Goal: Information Seeking & Learning: Learn about a topic

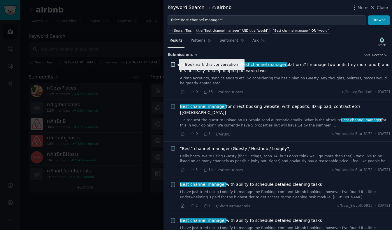
click at [174, 66] on icon "button" at bounding box center [172, 64] width 3 height 5
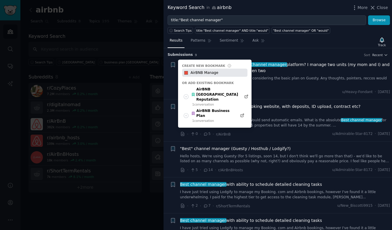
type input "AirBNB Manage"
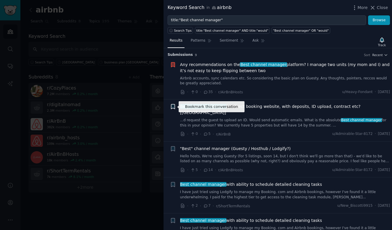
click at [172, 106] on icon "button" at bounding box center [172, 107] width 3 height 5
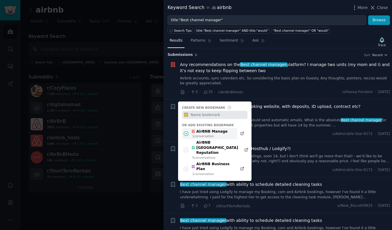
click at [185, 133] on icon at bounding box center [186, 133] width 5 height 5
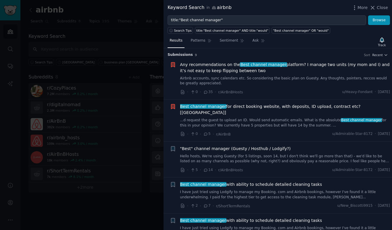
click at [173, 107] on icon "button" at bounding box center [172, 107] width 3 height 5
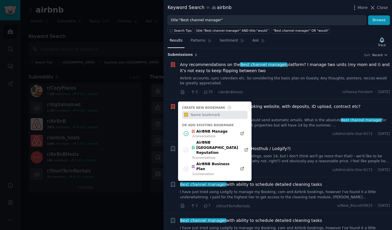
click at [173, 107] on div "Create new bookmark #f1c40f Or add existing bookmark AirBNB Manage 2 conversati…" at bounding box center [173, 107] width 6 height 6
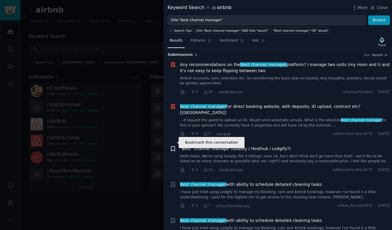
click at [171, 146] on icon "button" at bounding box center [172, 148] width 3 height 5
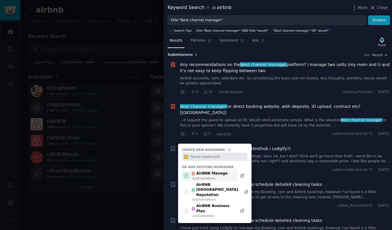
click at [187, 173] on icon at bounding box center [186, 176] width 6 height 6
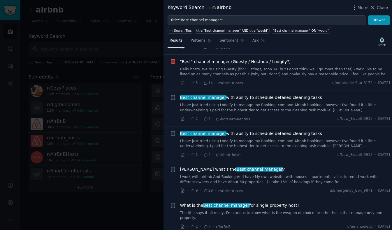
scroll to position [104, 0]
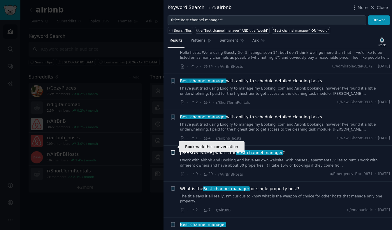
click at [174, 151] on icon "button" at bounding box center [172, 153] width 3 height 5
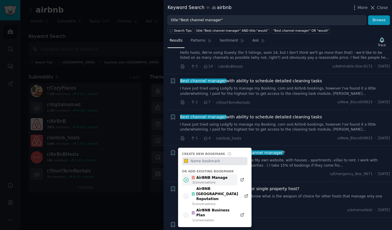
click at [186, 177] on icon at bounding box center [186, 180] width 6 height 6
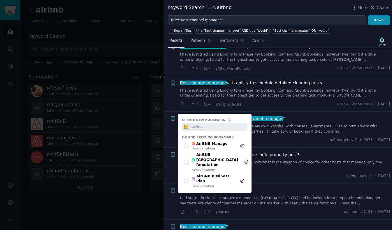
scroll to position [140, 0]
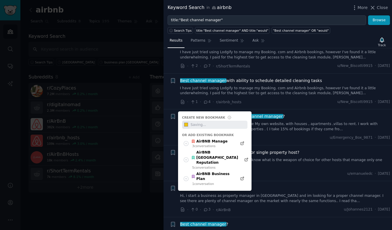
click at [285, 114] on div "[PERSON_NAME] what’s the Best channel manager ?" at bounding box center [285, 117] width 210 height 6
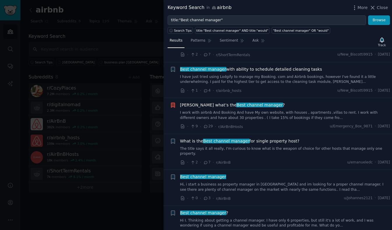
scroll to position [152, 0]
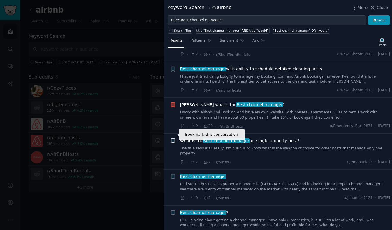
click at [171, 139] on icon "button" at bounding box center [172, 141] width 3 height 5
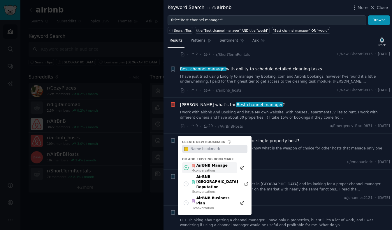
click at [202, 169] on div "4 conversation s" at bounding box center [209, 171] width 35 height 4
click at [185, 165] on icon at bounding box center [186, 168] width 6 height 6
click at [186, 166] on icon at bounding box center [186, 168] width 5 height 5
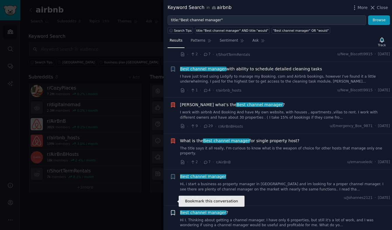
click at [171, 211] on icon "button" at bounding box center [172, 213] width 3 height 5
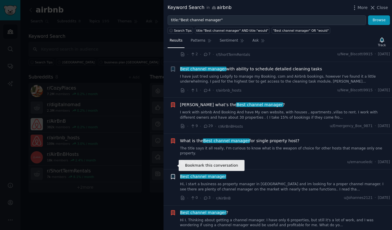
click at [172, 175] on icon "button" at bounding box center [172, 177] width 3 height 5
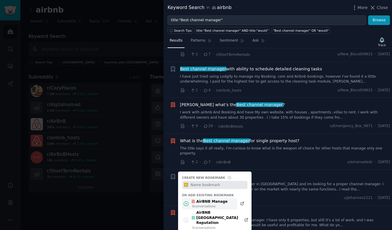
click at [186, 202] on icon at bounding box center [186, 204] width 5 height 5
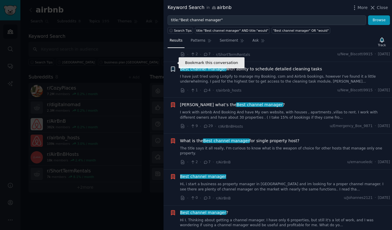
click at [173, 67] on icon "button" at bounding box center [172, 69] width 3 height 5
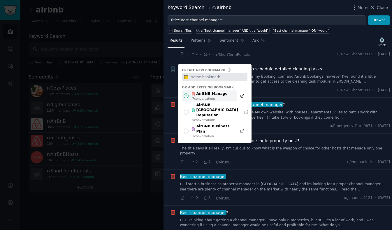
click at [187, 93] on icon at bounding box center [186, 96] width 6 height 6
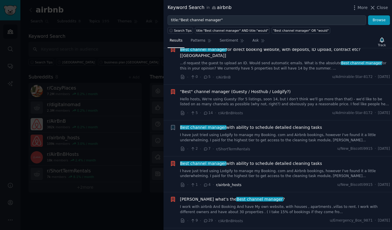
scroll to position [56, 0]
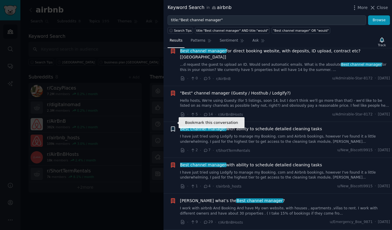
click at [173, 127] on icon "button" at bounding box center [172, 129] width 3 height 5
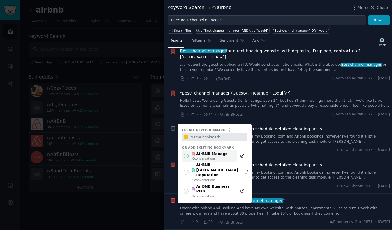
click at [186, 153] on icon at bounding box center [186, 156] width 6 height 6
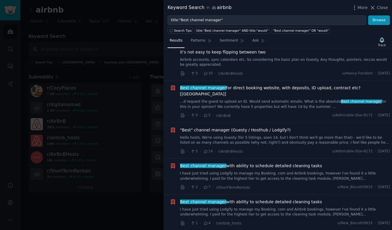
scroll to position [0, 0]
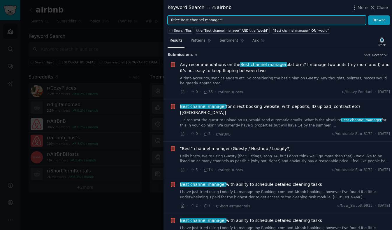
click at [229, 19] on input "title:"Best channel manager"" at bounding box center [266, 20] width 198 height 10
drag, startPoint x: 241, startPoint y: 18, endPoint x: 161, endPoint y: 19, distance: 80.7
click at [161, 19] on div "Keyword Search in airbnb More Close title:"Best channel manager" Browse Search …" at bounding box center [196, 115] width 392 height 230
type input "security"
click at [368, 15] on button "Browse" at bounding box center [379, 20] width 22 height 10
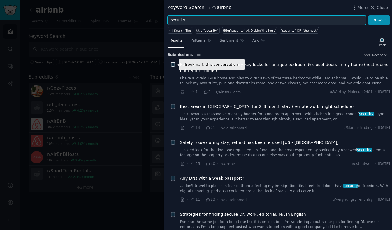
click at [172, 65] on icon "button" at bounding box center [172, 64] width 3 height 5
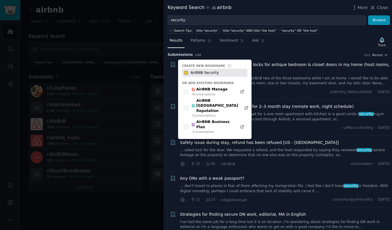
type input "AirBNB Security"
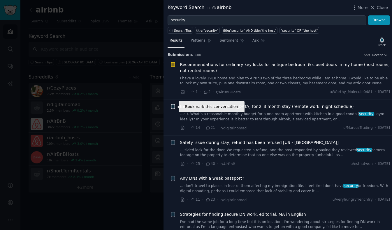
click at [172, 105] on icon "button" at bounding box center [172, 107] width 3 height 5
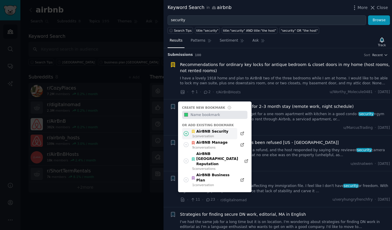
click at [185, 132] on icon at bounding box center [186, 134] width 6 height 6
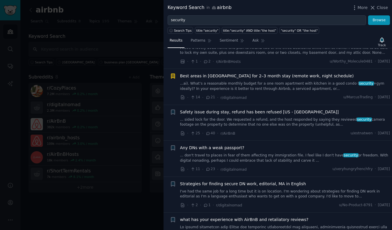
scroll to position [33, 0]
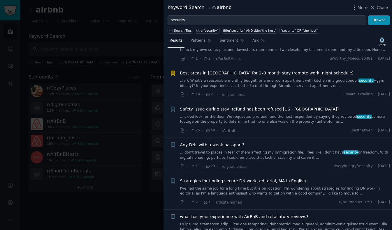
click at [172, 73] on icon "button" at bounding box center [172, 73] width 3 height 5
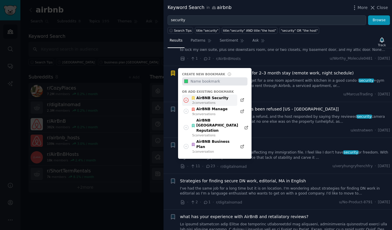
click at [186, 99] on icon at bounding box center [186, 100] width 6 height 6
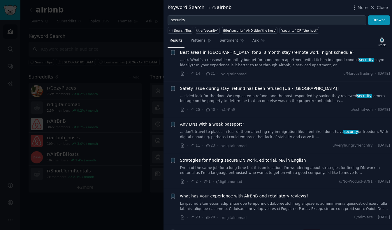
scroll to position [55, 0]
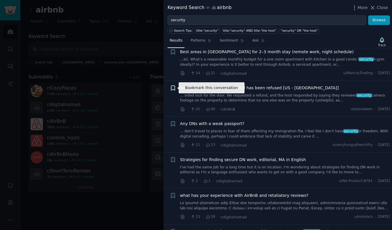
click at [173, 87] on icon "button" at bounding box center [172, 88] width 3 height 5
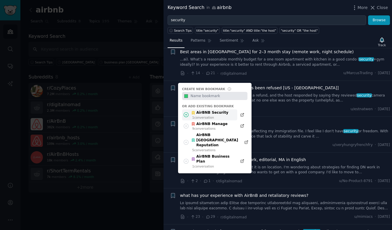
click at [187, 116] on icon at bounding box center [186, 115] width 6 height 6
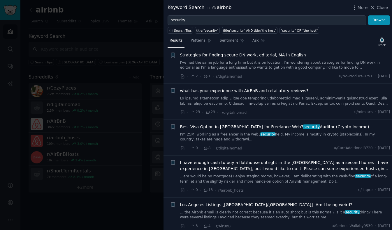
scroll to position [161, 0]
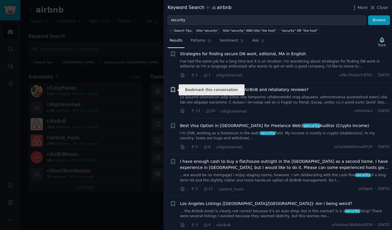
click at [171, 90] on icon "button" at bounding box center [172, 90] width 3 height 5
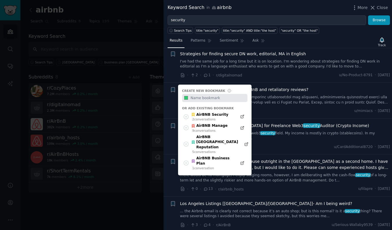
click at [171, 90] on div "+ Create new bookmark #2ecc71 Or add existing bookmark AirBNB Security 2 conver…" at bounding box center [173, 90] width 6 height 6
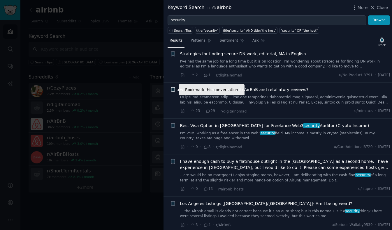
click at [172, 90] on icon "button" at bounding box center [172, 90] width 3 height 5
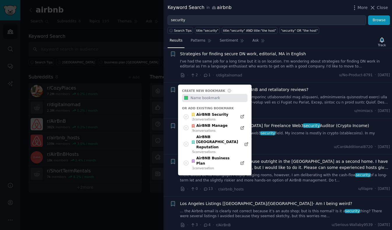
click at [207, 98] on input "text" at bounding box center [218, 98] width 58 height 8
type input "AirBNB Reputation"
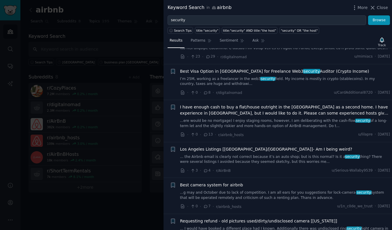
scroll to position [224, 0]
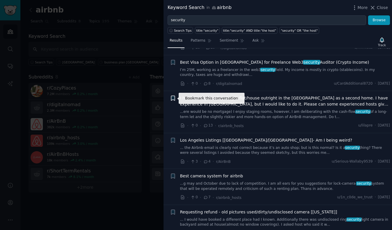
click at [172, 98] on icon "button" at bounding box center [172, 98] width 3 height 5
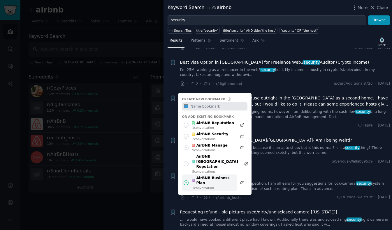
click at [186, 180] on icon at bounding box center [186, 183] width 6 height 6
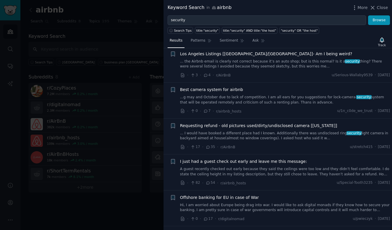
scroll to position [311, 0]
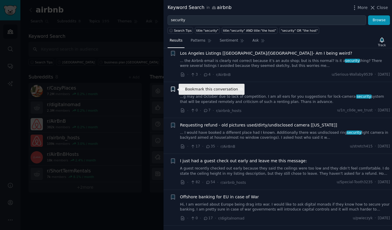
click at [172, 89] on icon "button" at bounding box center [172, 89] width 3 height 5
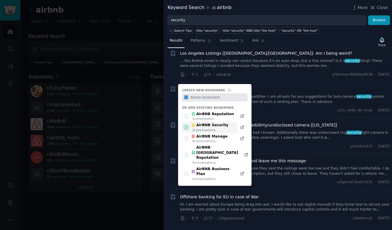
click at [185, 126] on icon at bounding box center [186, 127] width 6 height 6
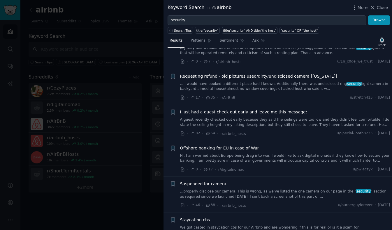
scroll to position [361, 0]
click at [173, 77] on icon "button" at bounding box center [172, 76] width 3 height 5
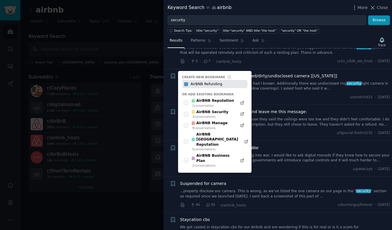
type input "AirBNB Refunding"
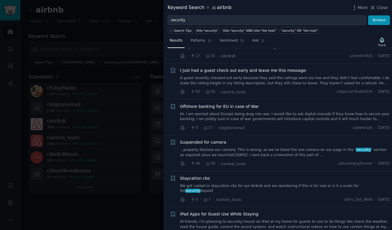
scroll to position [404, 0]
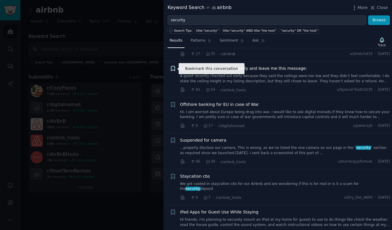
click at [172, 69] on icon "button" at bounding box center [172, 68] width 3 height 5
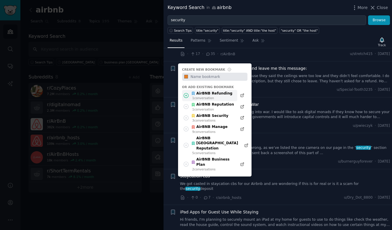
click at [186, 95] on icon at bounding box center [186, 95] width 5 height 5
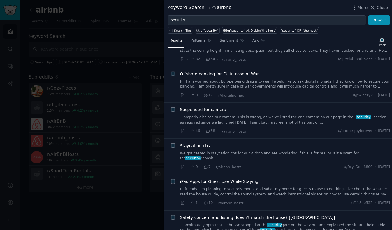
scroll to position [434, 0]
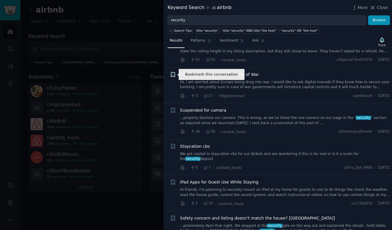
click at [172, 74] on icon "button" at bounding box center [172, 74] width 3 height 5
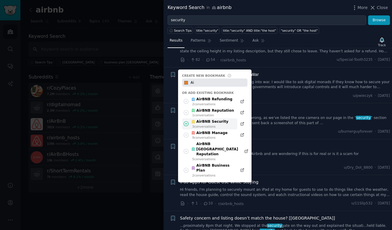
type input "A"
click at [185, 167] on icon at bounding box center [186, 170] width 6 height 6
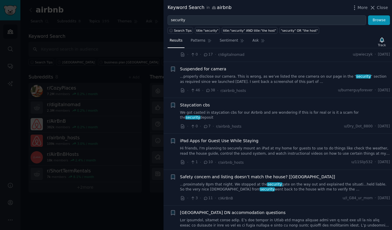
scroll to position [476, 0]
click at [173, 69] on icon "button" at bounding box center [172, 69] width 3 height 5
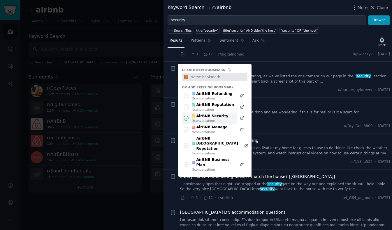
click at [186, 119] on icon at bounding box center [186, 118] width 6 height 6
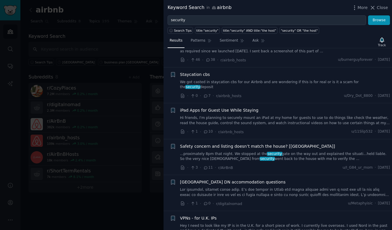
scroll to position [506, 0]
click at [173, 75] on icon "button" at bounding box center [172, 74] width 3 height 5
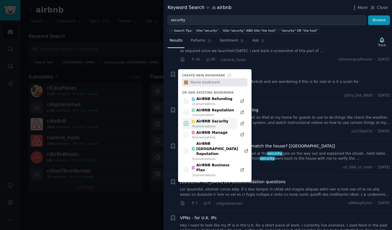
click at [187, 123] on icon at bounding box center [186, 124] width 6 height 6
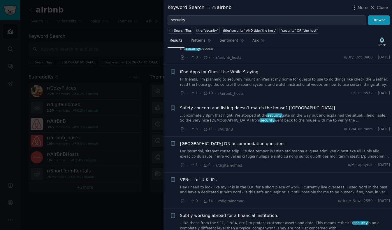
scroll to position [545, 0]
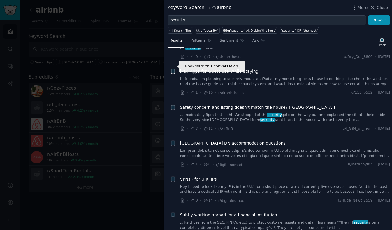
click at [171, 69] on icon "button" at bounding box center [172, 71] width 3 height 5
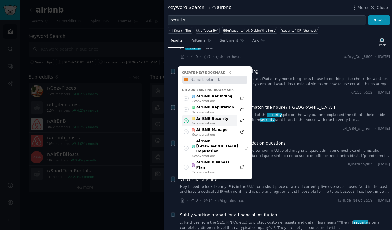
type input "A"
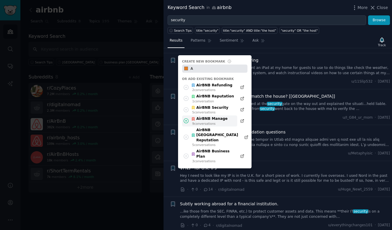
scroll to position [552, 0]
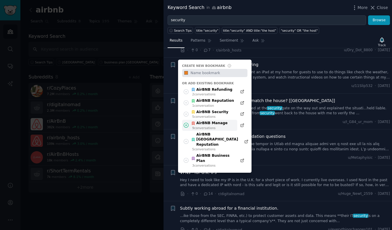
click at [185, 122] on icon at bounding box center [186, 125] width 6 height 6
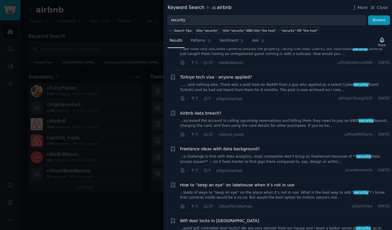
scroll to position [1728, 0]
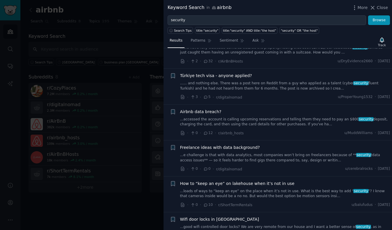
click at [383, 8] on span "Close" at bounding box center [382, 8] width 11 height 6
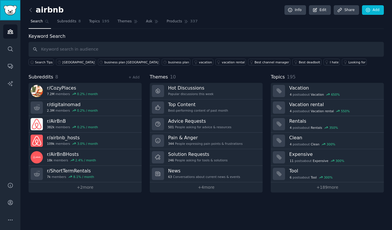
click at [12, 10] on img "Sidebar" at bounding box center [9, 10] width 13 height 10
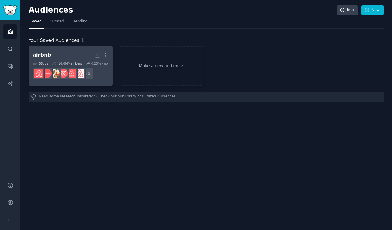
click at [67, 53] on h2 "airbnb More" at bounding box center [71, 55] width 76 height 10
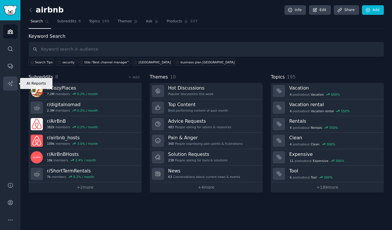
click at [8, 82] on icon "Sidebar" at bounding box center [10, 84] width 6 height 6
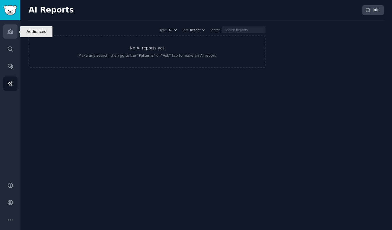
click at [7, 31] on link "Audiences" at bounding box center [10, 31] width 14 height 14
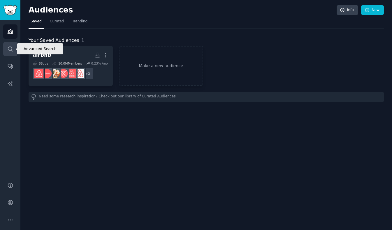
click at [11, 48] on icon "Sidebar" at bounding box center [10, 49] width 6 height 6
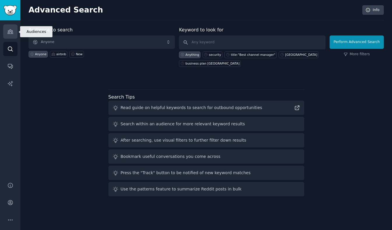
click at [10, 27] on link "Audiences" at bounding box center [10, 31] width 14 height 14
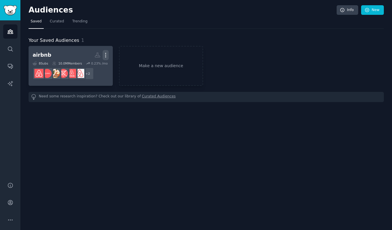
click at [105, 55] on icon "button" at bounding box center [105, 55] width 1 height 4
click at [49, 49] on link "airbnb Custom Audience More View Delete 8 Sub s 10.0M Members 0.23 % /mo + 2" at bounding box center [71, 66] width 84 height 40
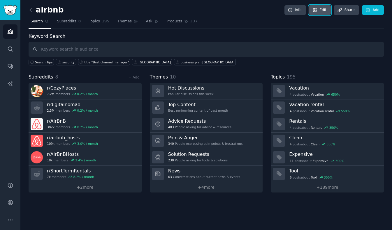
click at [321, 10] on link "Edit" at bounding box center [320, 10] width 22 height 10
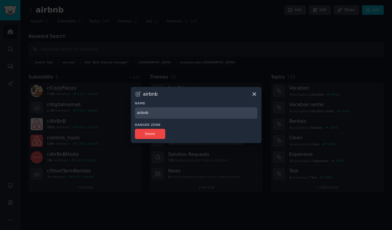
click at [254, 93] on icon at bounding box center [254, 94] width 6 height 6
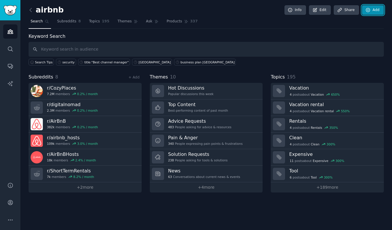
click at [372, 9] on link "Add" at bounding box center [373, 10] width 22 height 10
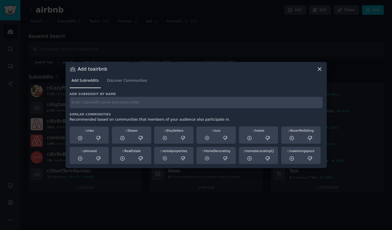
click at [319, 70] on icon at bounding box center [319, 69] width 3 height 3
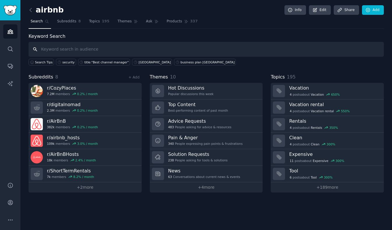
click at [86, 47] on input "text" at bounding box center [206, 49] width 355 height 15
click at [67, 24] on span "Subreddits" at bounding box center [66, 21] width 19 height 5
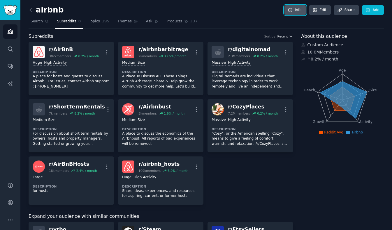
click at [301, 14] on link "Info" at bounding box center [295, 10] width 22 height 10
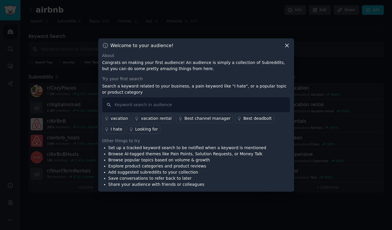
click at [287, 47] on icon at bounding box center [287, 46] width 6 height 6
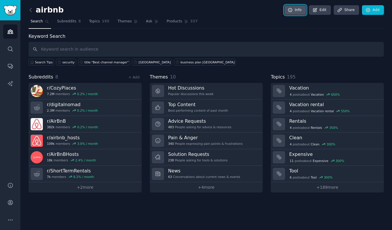
click at [293, 10] on icon at bounding box center [289, 10] width 5 height 5
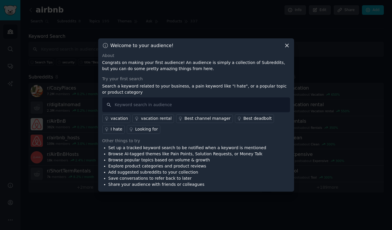
click at [122, 126] on div "I hate" at bounding box center [117, 129] width 12 height 6
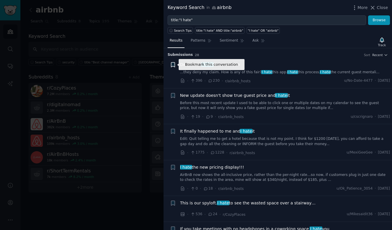
click at [173, 65] on icon "button" at bounding box center [172, 64] width 3 height 5
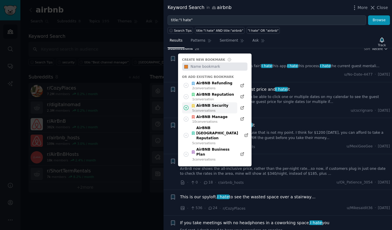
scroll to position [5, 0]
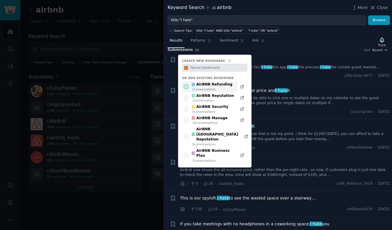
click at [186, 86] on icon at bounding box center [186, 86] width 5 height 5
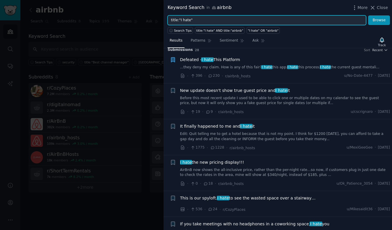
click at [210, 20] on input "title:"I hate"" at bounding box center [266, 20] width 198 height 10
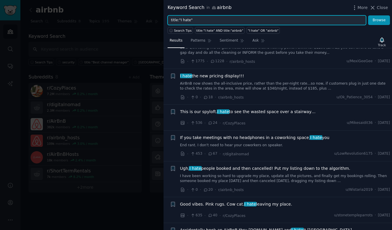
scroll to position [0, 0]
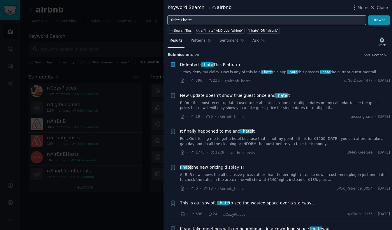
drag, startPoint x: 199, startPoint y: 20, endPoint x: 168, endPoint y: 20, distance: 30.9
click at [168, 20] on input "title:"I hate"" at bounding box center [266, 20] width 198 height 10
type input "claim"
click at [368, 15] on button "Browse" at bounding box center [379, 20] width 22 height 10
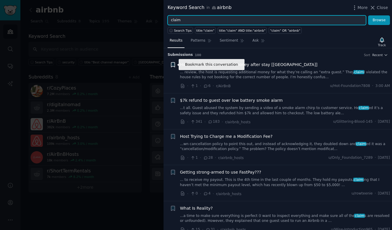
click at [172, 64] on icon "button" at bounding box center [172, 64] width 3 height 5
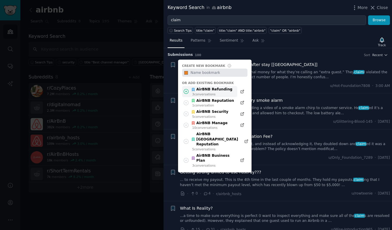
click at [186, 92] on icon at bounding box center [186, 91] width 5 height 5
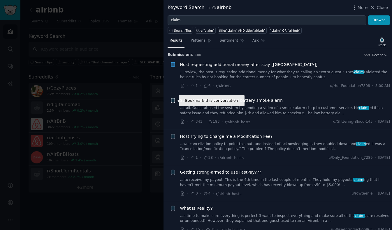
click at [174, 100] on icon "button" at bounding box center [172, 100] width 3 height 5
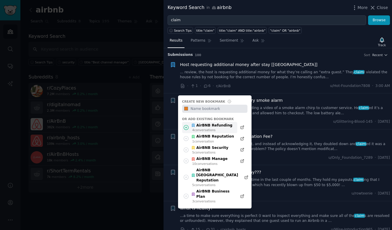
click at [186, 129] on icon at bounding box center [186, 128] width 6 height 6
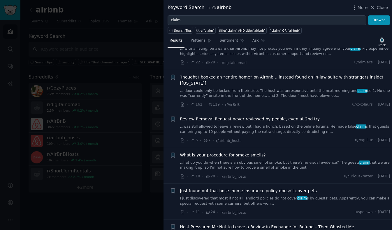
scroll to position [350, 0]
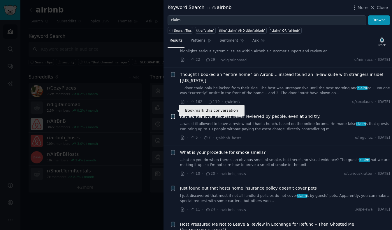
click at [172, 114] on icon "button" at bounding box center [172, 116] width 3 height 5
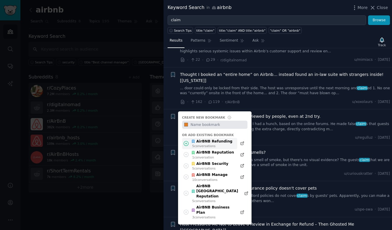
click at [185, 141] on icon at bounding box center [186, 144] width 6 height 6
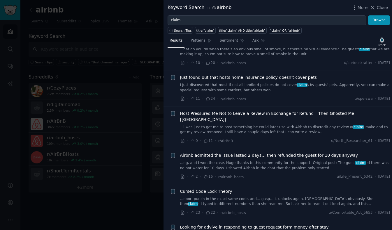
scroll to position [461, 0]
click at [174, 111] on icon "button" at bounding box center [172, 113] width 3 height 5
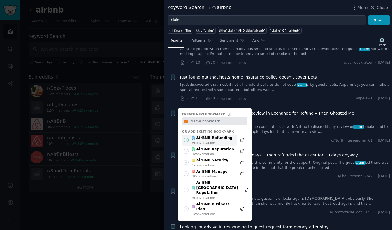
click at [185, 137] on icon at bounding box center [186, 140] width 6 height 6
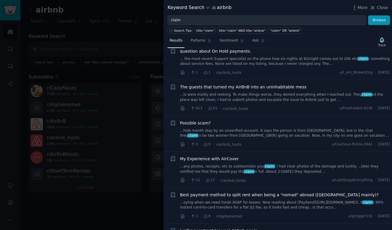
scroll to position [675, 0]
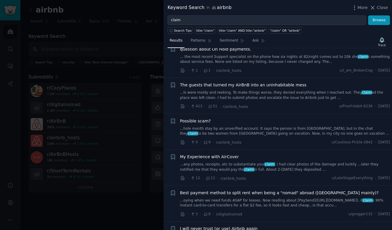
click at [11, 8] on div at bounding box center [196, 115] width 392 height 230
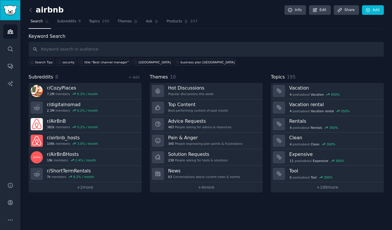
click at [11, 8] on img "Sidebar" at bounding box center [9, 10] width 13 height 10
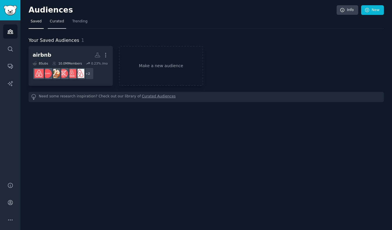
click at [58, 23] on span "Curated" at bounding box center [57, 21] width 14 height 5
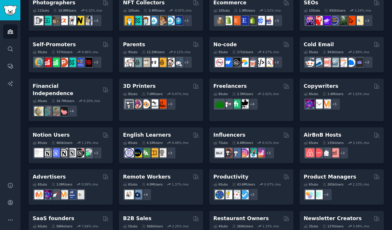
scroll to position [236, 0]
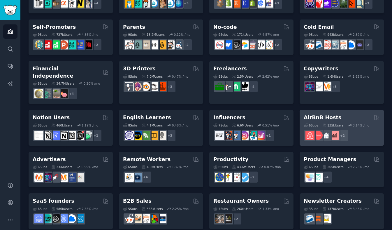
click at [318, 114] on h2 "AirBnB Hosts" at bounding box center [322, 117] width 38 height 7
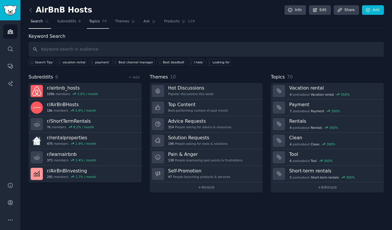
click at [95, 24] on span "Topics" at bounding box center [94, 21] width 11 height 5
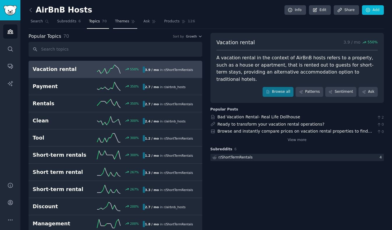
click at [121, 22] on span "Themes" at bounding box center [122, 21] width 14 height 5
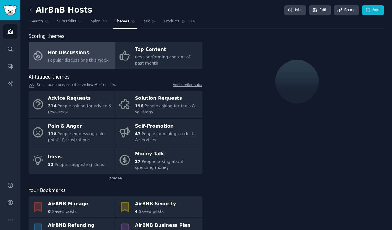
scroll to position [21, 0]
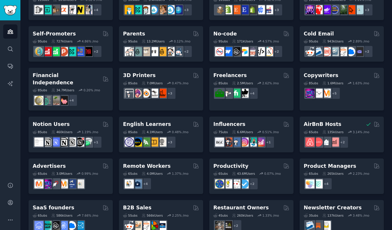
scroll to position [229, 0]
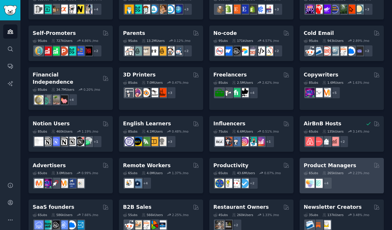
click at [335, 162] on h2 "Product Managers" at bounding box center [329, 165] width 52 height 7
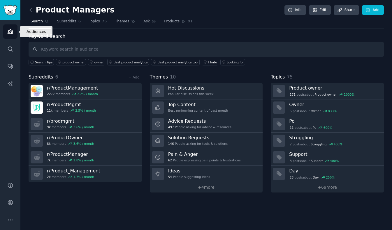
click at [5, 32] on link "Audiences" at bounding box center [10, 31] width 14 height 14
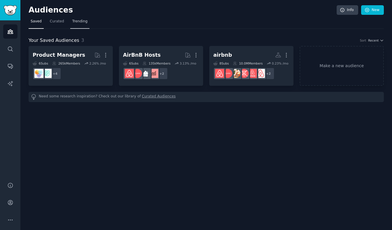
click at [78, 22] on span "Trending" at bounding box center [79, 21] width 15 height 5
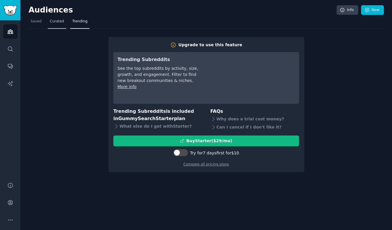
click at [59, 21] on span "Curated" at bounding box center [57, 21] width 14 height 5
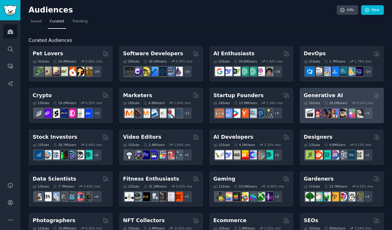
click at [334, 96] on h2 "Generative AI" at bounding box center [322, 95] width 39 height 7
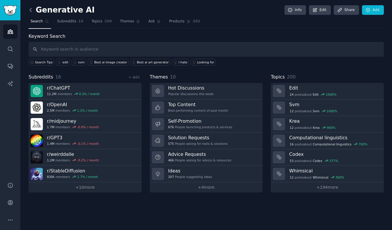
click at [31, 8] on icon at bounding box center [31, 10] width 6 height 6
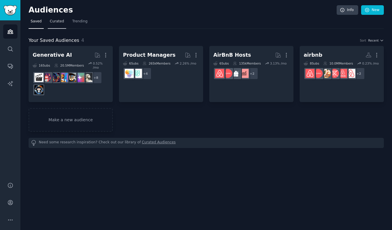
click at [52, 24] on span "Curated" at bounding box center [57, 21] width 14 height 5
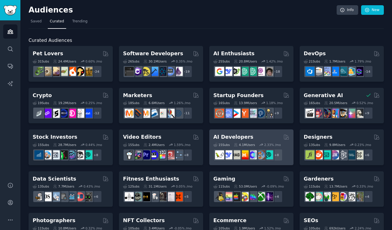
click at [270, 136] on div "AI Developers" at bounding box center [251, 137] width 76 height 7
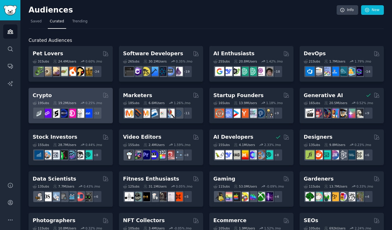
click at [54, 95] on div "Crypto" at bounding box center [71, 95] width 76 height 7
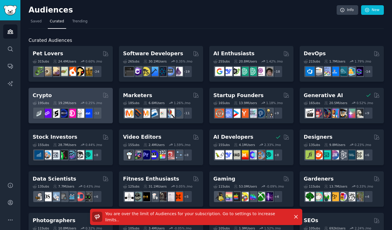
click at [77, 94] on div "Crypto" at bounding box center [71, 95] width 76 height 7
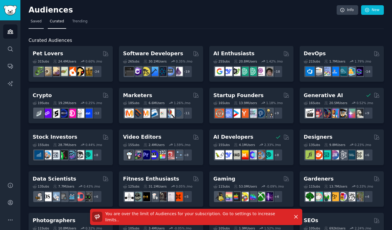
click at [38, 22] on span "Saved" at bounding box center [36, 21] width 11 height 5
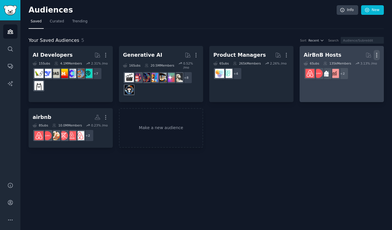
click at [376, 54] on icon "button" at bounding box center [376, 55] width 6 height 6
click at [361, 68] on p "Delete" at bounding box center [360, 67] width 13 height 6
click at [361, 69] on p "Delete" at bounding box center [360, 67] width 13 height 6
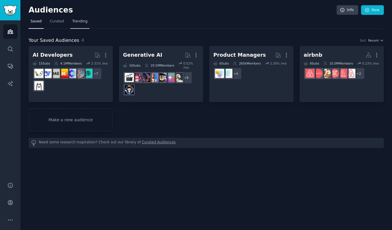
click at [79, 23] on span "Trending" at bounding box center [79, 21] width 15 height 5
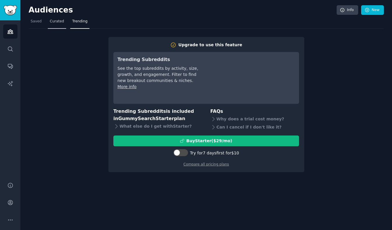
click at [55, 21] on span "Curated" at bounding box center [57, 21] width 14 height 5
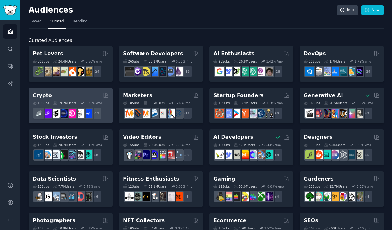
click at [74, 97] on div "Crypto" at bounding box center [71, 95] width 76 height 7
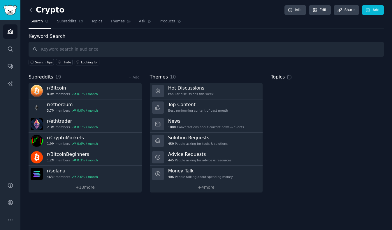
click at [31, 10] on icon at bounding box center [31, 10] width 6 height 6
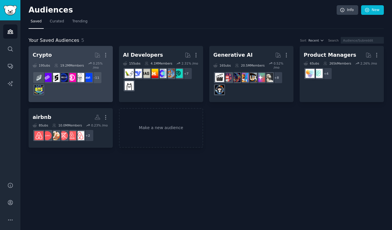
click at [73, 51] on h2 "Crypto More" at bounding box center [71, 55] width 76 height 10
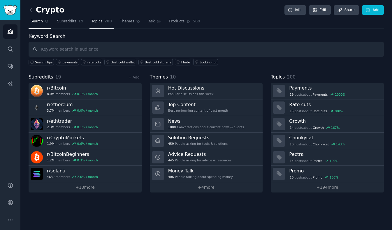
click at [100, 23] on span "Topics" at bounding box center [96, 21] width 11 height 5
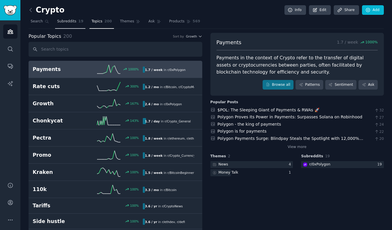
click at [72, 23] on span "Subreddits" at bounding box center [66, 21] width 19 height 5
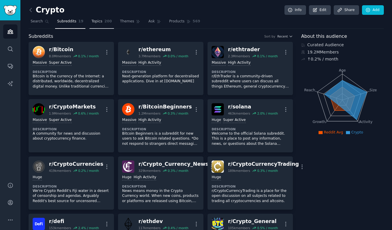
click at [94, 22] on span "Topics" at bounding box center [96, 21] width 11 height 5
